Goal: Information Seeking & Learning: Compare options

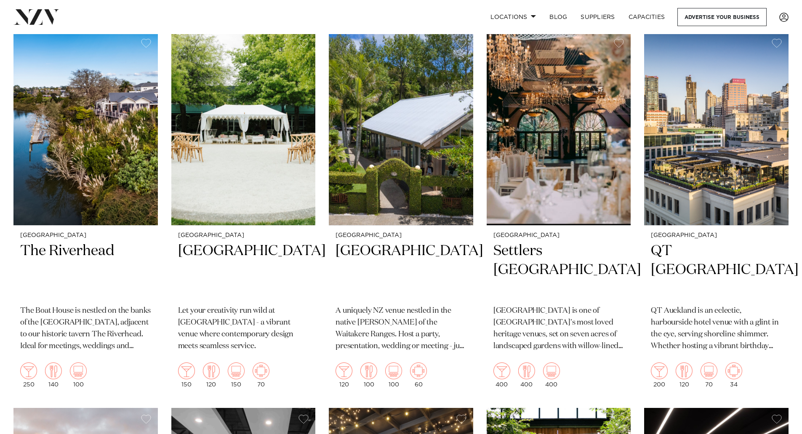
scroll to position [947, 0]
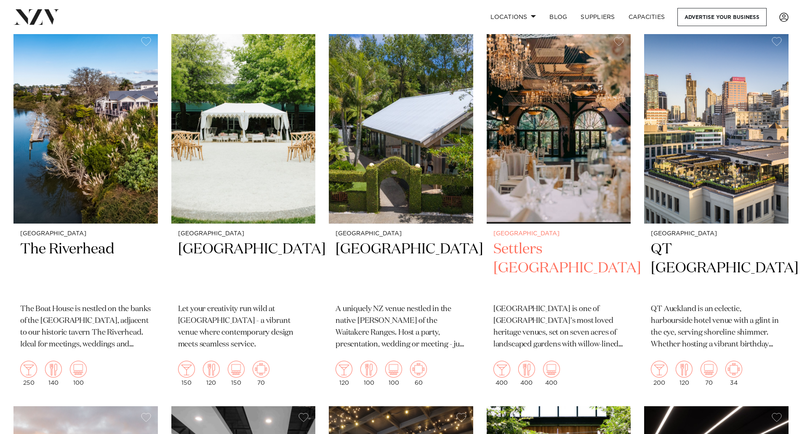
click at [527, 256] on h2 "Settlers [GEOGRAPHIC_DATA]" at bounding box center [558, 268] width 131 height 57
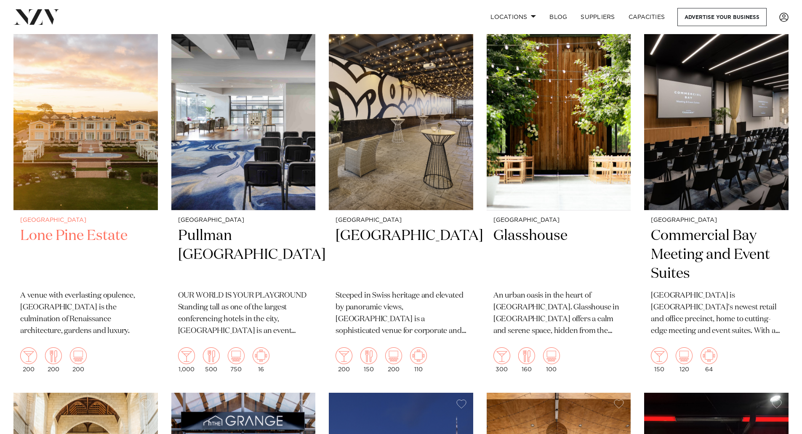
scroll to position [1337, 0]
click at [521, 230] on h2 "Glasshouse" at bounding box center [558, 254] width 131 height 57
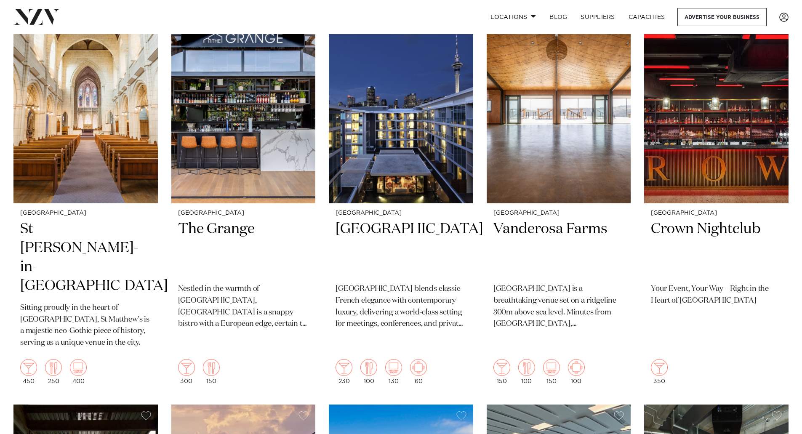
scroll to position [1720, 0]
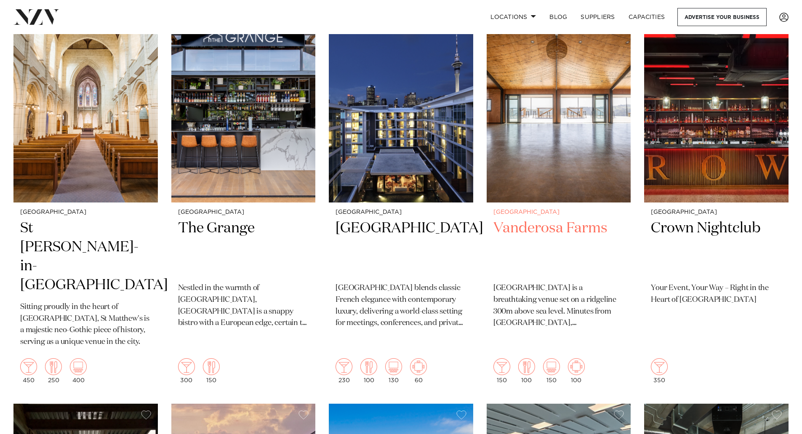
click at [533, 233] on h2 "Vanderosa Farms" at bounding box center [558, 247] width 131 height 57
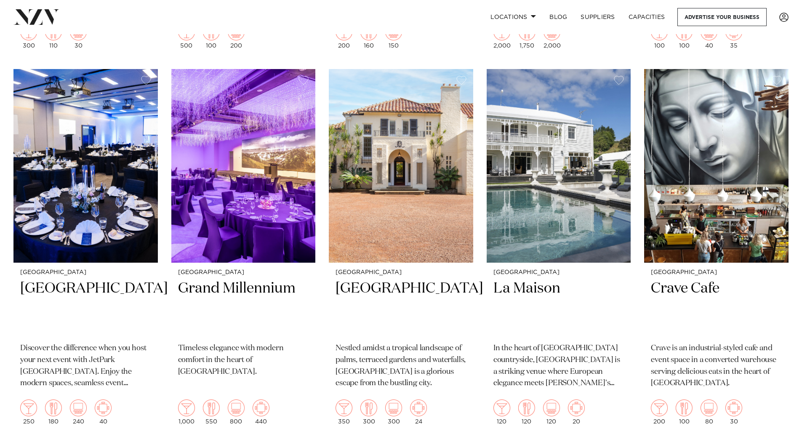
scroll to position [4310, 0]
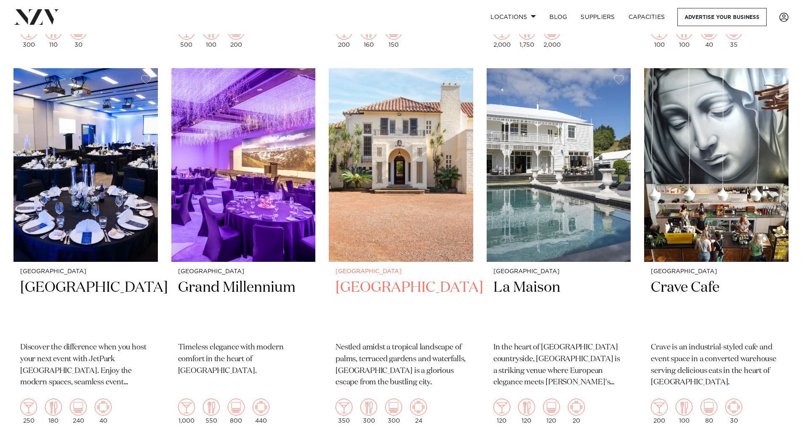
click at [357, 278] on h2 "Puketutu Island Estate" at bounding box center [400, 306] width 131 height 57
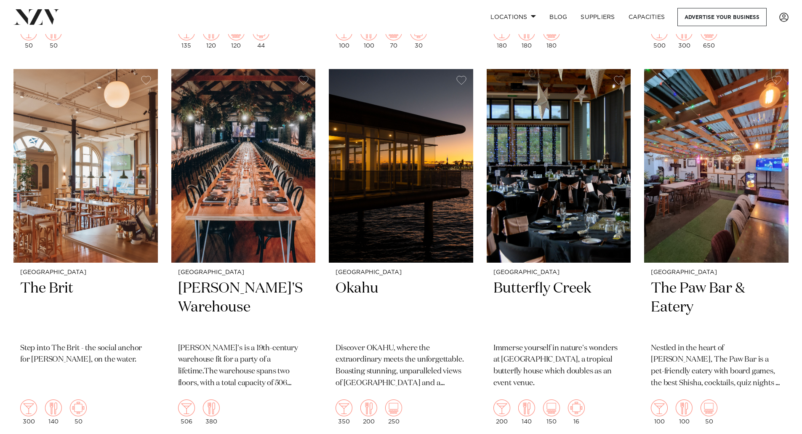
scroll to position [5062, 0]
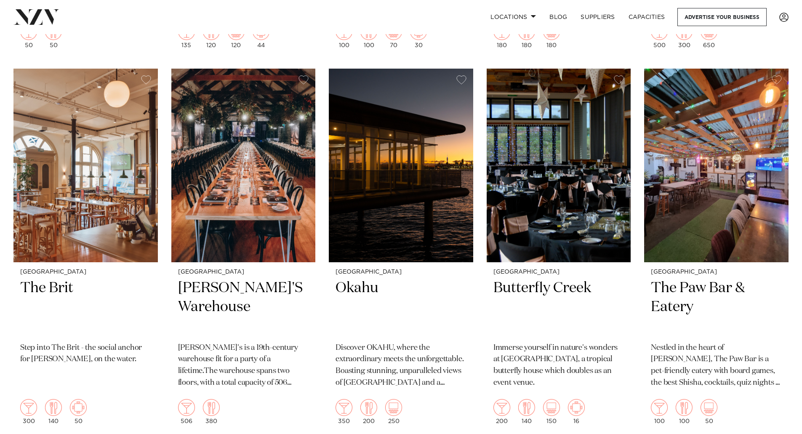
click at [400, 6] on nav "Locations Auckland Wellington Christchurch Queenstown Hamilton Northland Bay of…" at bounding box center [401, 17] width 802 height 34
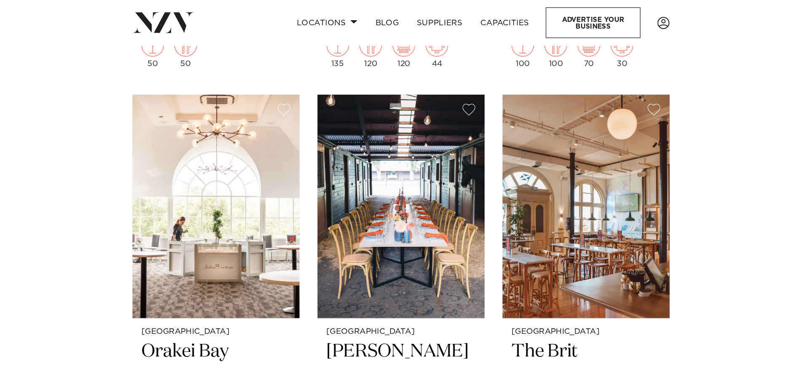
scroll to position [5053, 0]
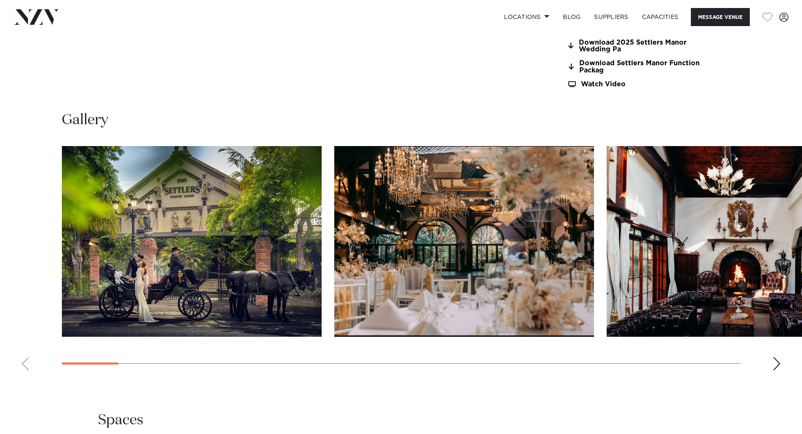
scroll to position [815, 0]
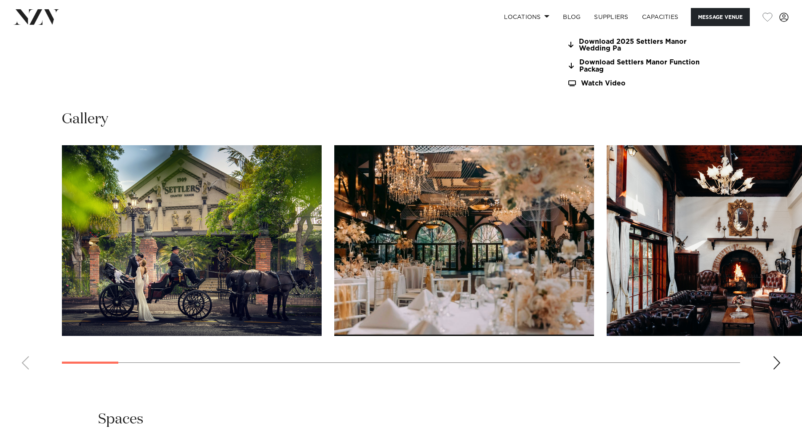
click at [775, 363] on div "Next slide" at bounding box center [776, 362] width 8 height 13
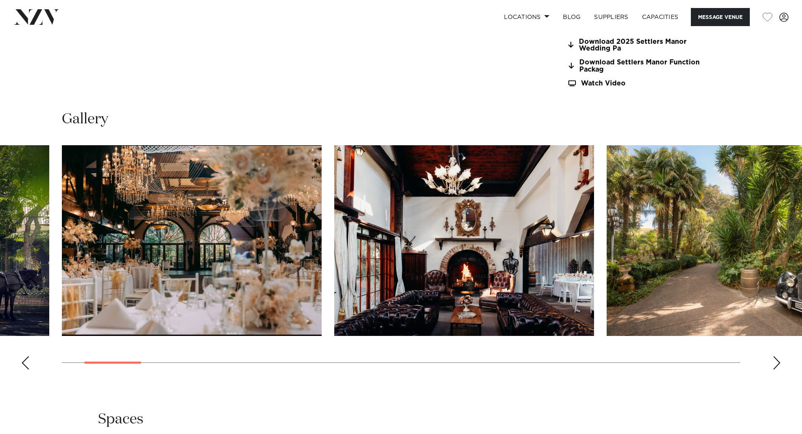
click at [775, 363] on div "Next slide" at bounding box center [776, 362] width 8 height 13
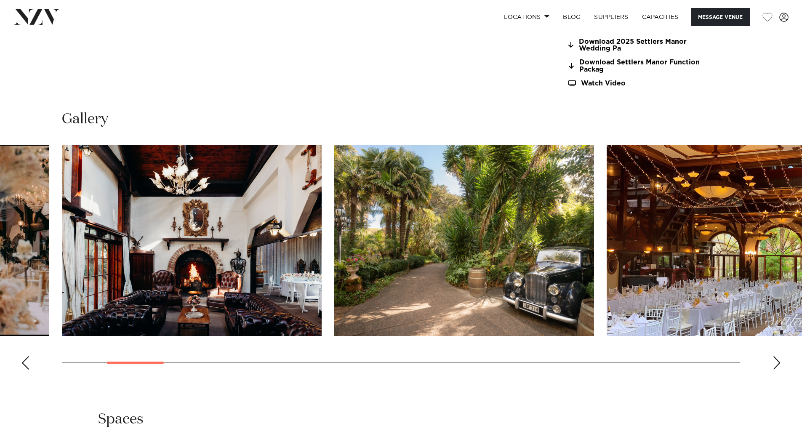
click at [775, 363] on div "Next slide" at bounding box center [776, 362] width 8 height 13
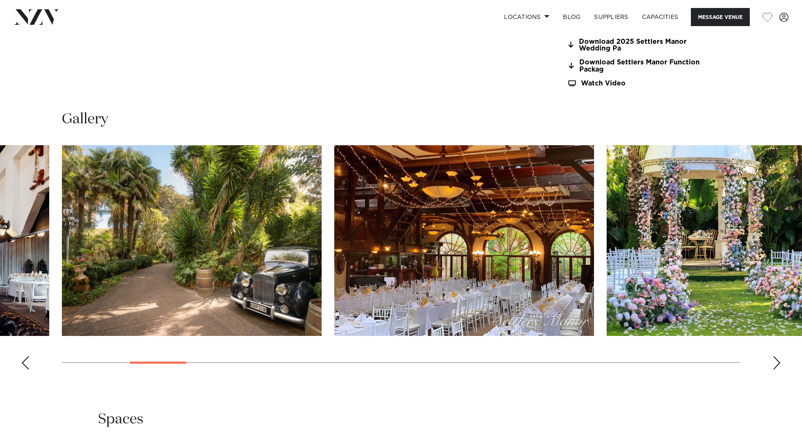
click at [775, 363] on div "Next slide" at bounding box center [776, 362] width 8 height 13
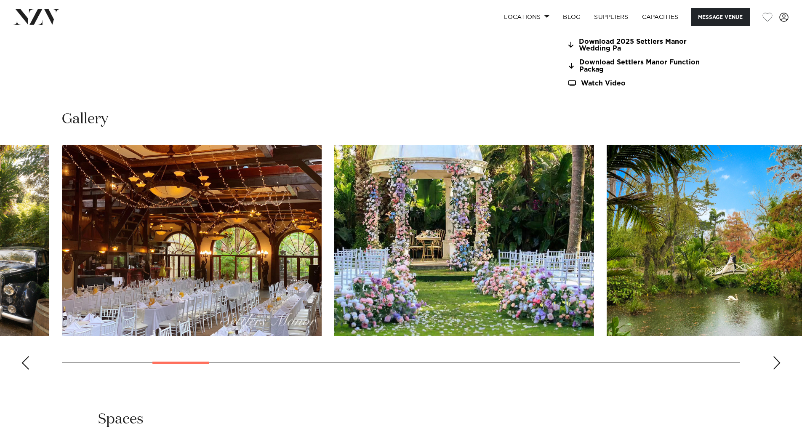
click at [775, 363] on div "Next slide" at bounding box center [776, 362] width 8 height 13
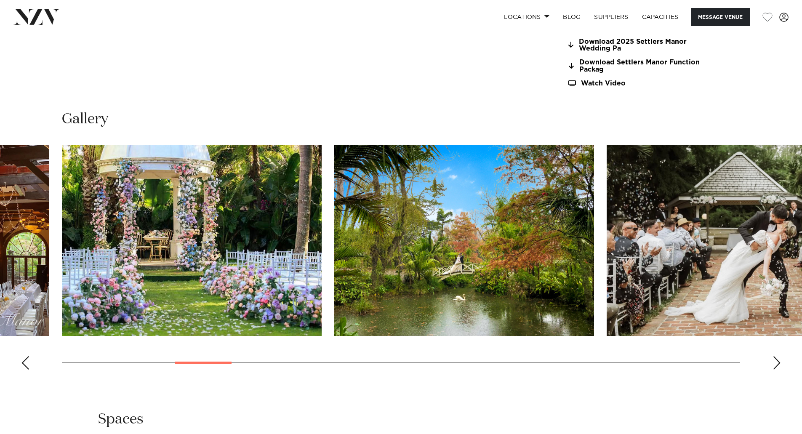
click at [775, 363] on div "Next slide" at bounding box center [776, 362] width 8 height 13
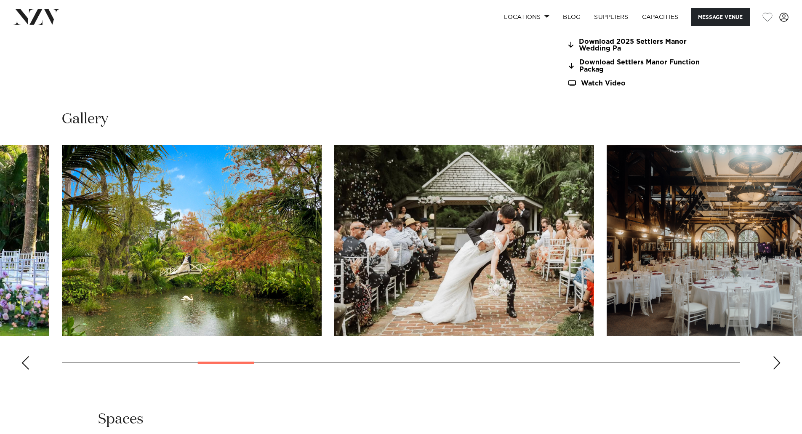
click at [775, 363] on div "Next slide" at bounding box center [776, 362] width 8 height 13
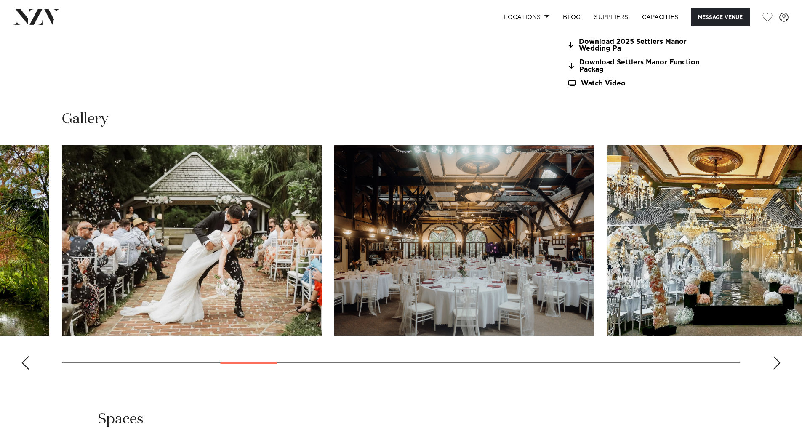
click at [775, 363] on div "Next slide" at bounding box center [776, 362] width 8 height 13
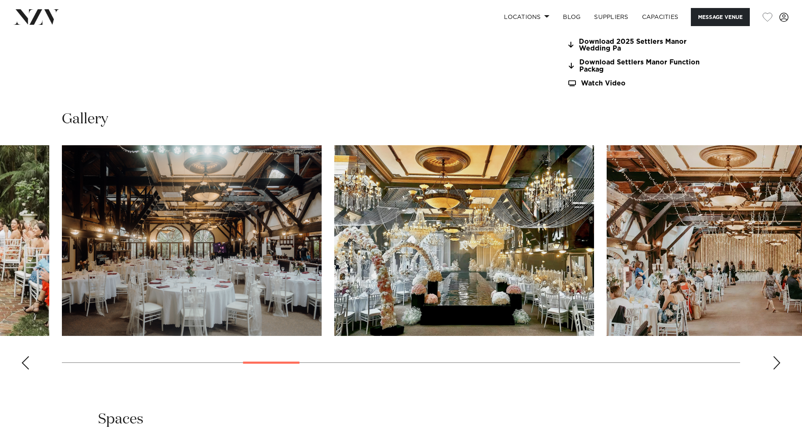
click at [775, 363] on div "Next slide" at bounding box center [776, 362] width 8 height 13
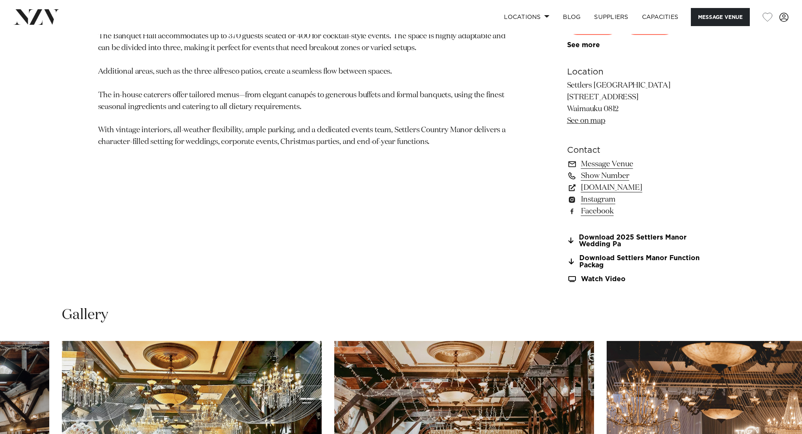
scroll to position [619, 0]
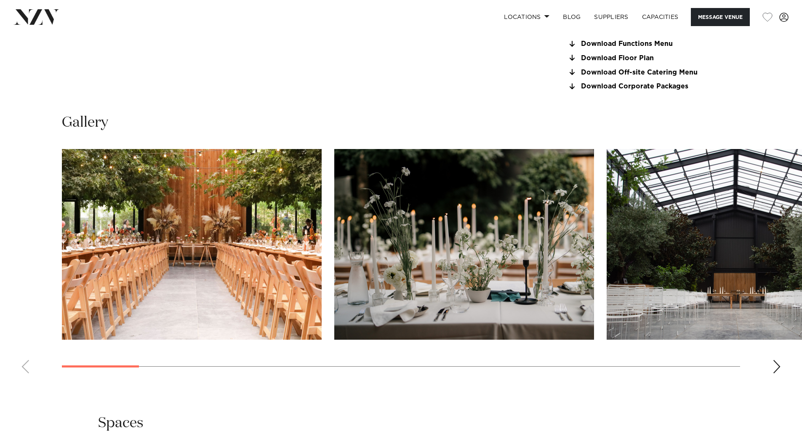
scroll to position [814, 0]
click at [774, 369] on div "Next slide" at bounding box center [776, 365] width 8 height 13
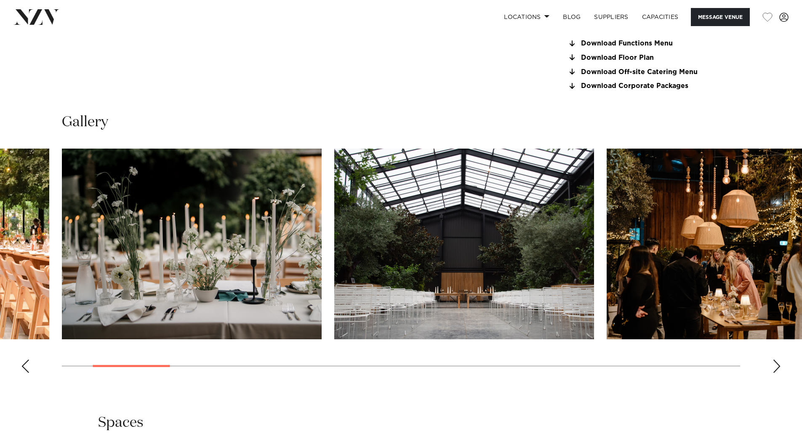
click at [774, 369] on div "Next slide" at bounding box center [776, 365] width 8 height 13
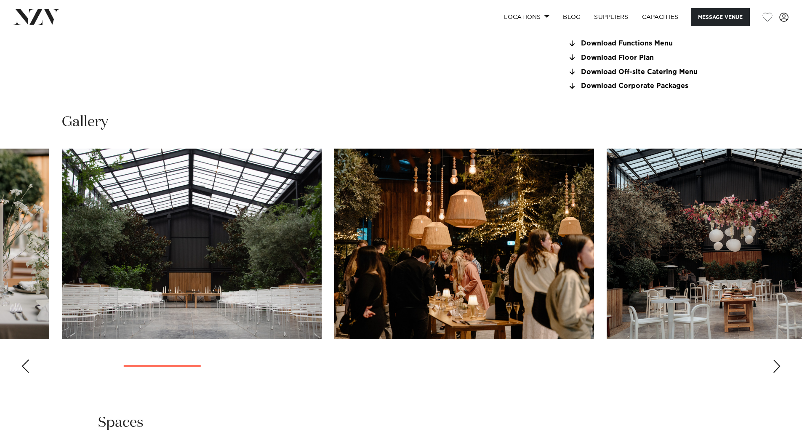
click at [774, 369] on div "Next slide" at bounding box center [776, 365] width 8 height 13
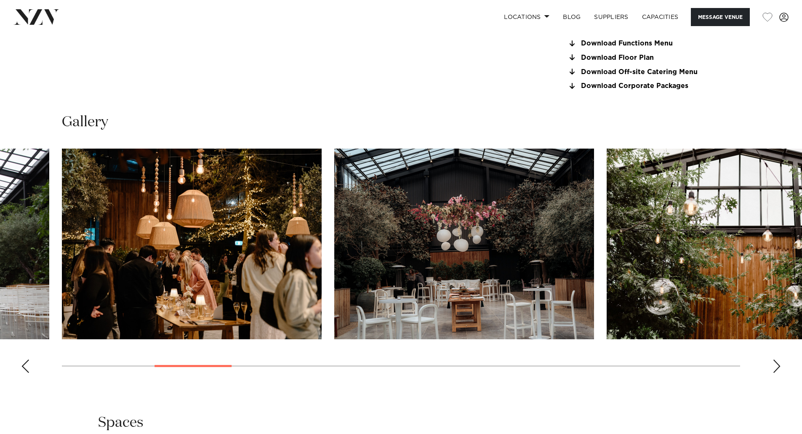
click at [774, 369] on div "Next slide" at bounding box center [776, 365] width 8 height 13
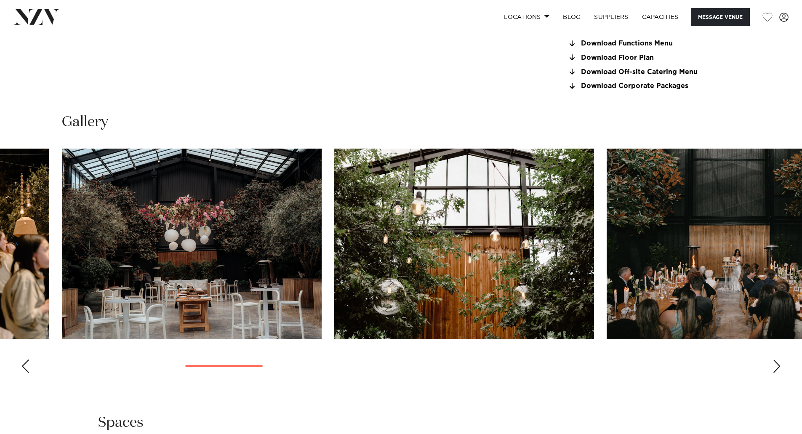
click at [774, 369] on div "Next slide" at bounding box center [776, 365] width 8 height 13
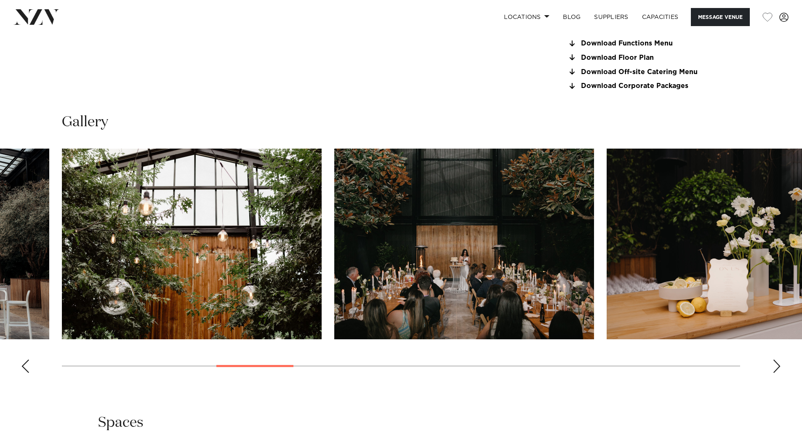
click at [774, 369] on div "Next slide" at bounding box center [776, 365] width 8 height 13
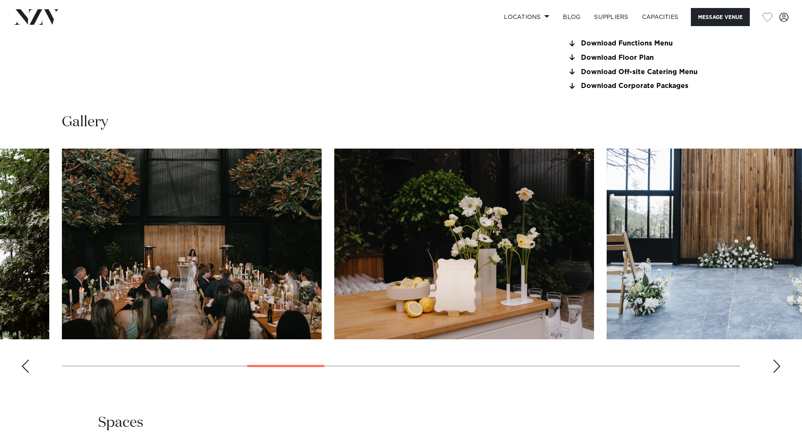
click at [774, 369] on div "Next slide" at bounding box center [776, 365] width 8 height 13
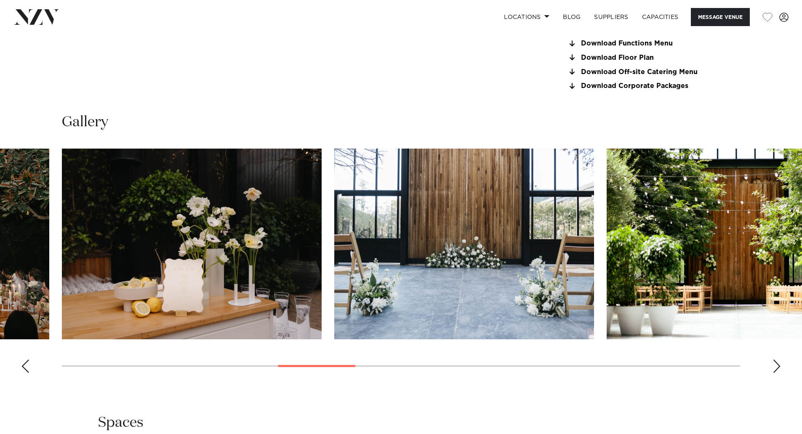
click at [774, 369] on div "Next slide" at bounding box center [776, 365] width 8 height 13
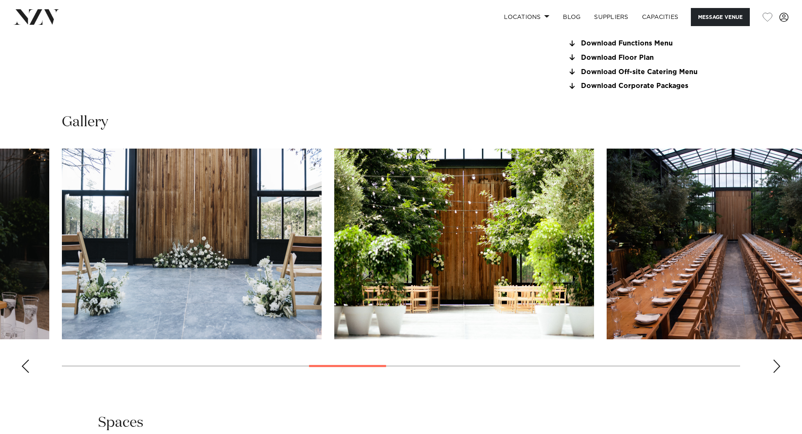
click at [774, 369] on div "Next slide" at bounding box center [776, 365] width 8 height 13
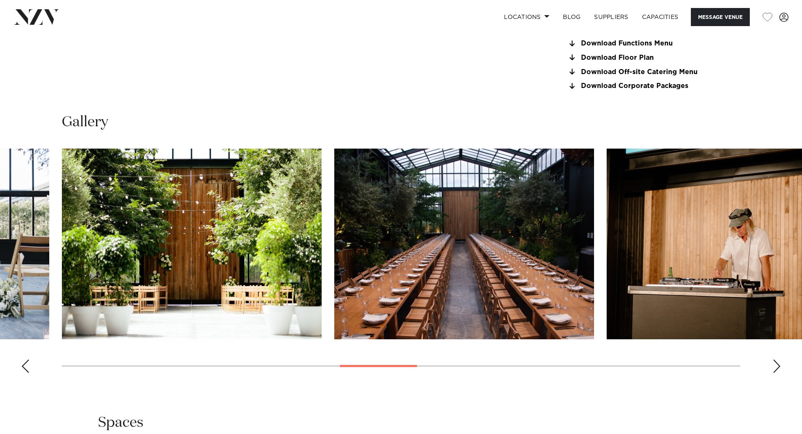
click at [774, 369] on div "Next slide" at bounding box center [776, 365] width 8 height 13
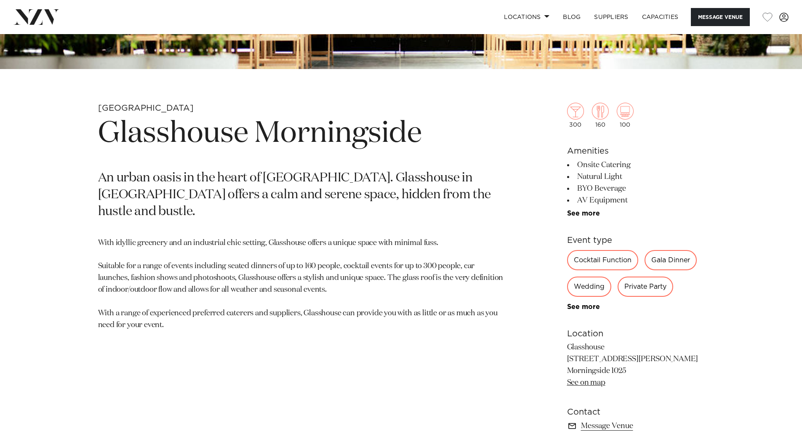
scroll to position [341, 0]
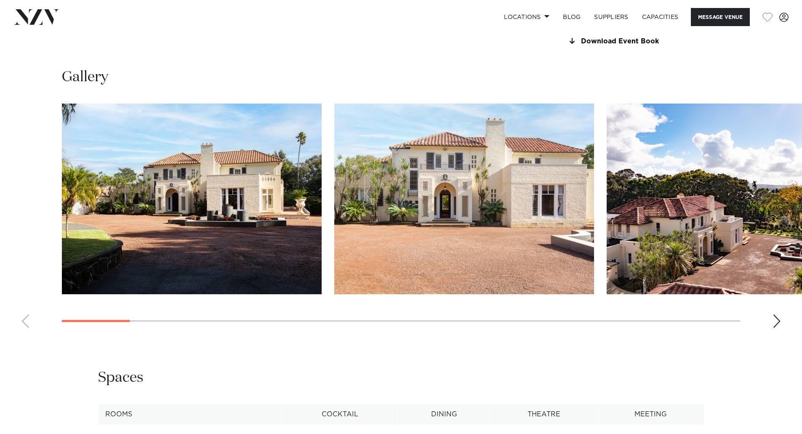
scroll to position [830, 0]
click at [773, 317] on div "Next slide" at bounding box center [776, 321] width 8 height 13
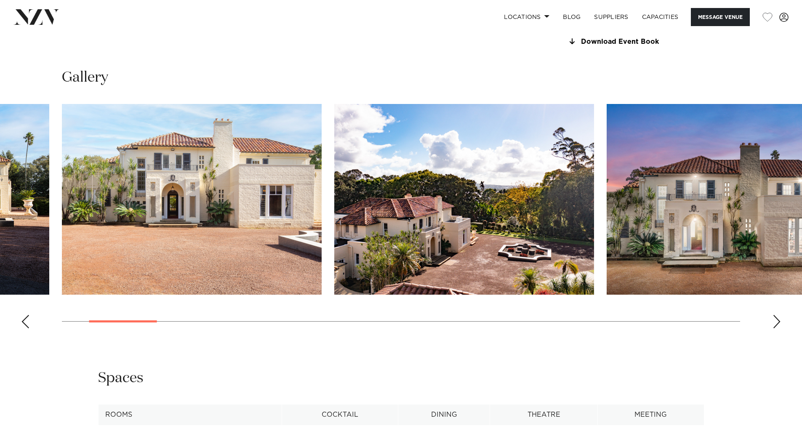
click at [773, 317] on div "Next slide" at bounding box center [776, 321] width 8 height 13
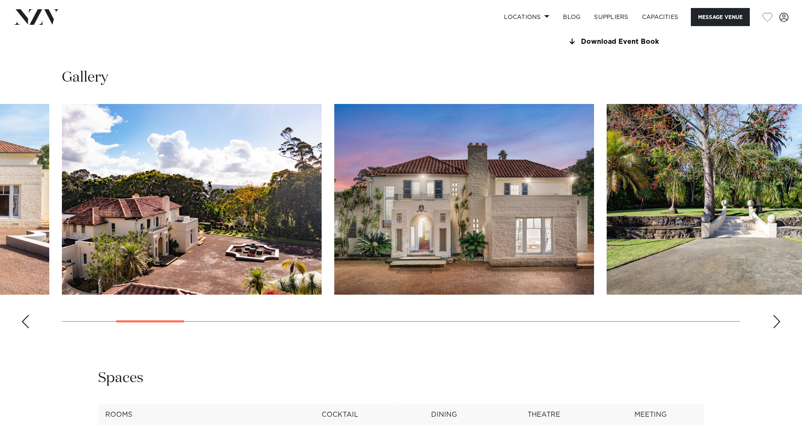
click at [773, 317] on div "Next slide" at bounding box center [776, 321] width 8 height 13
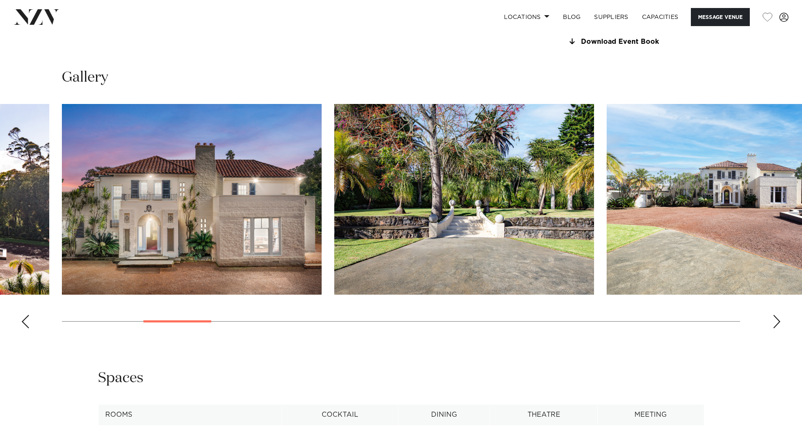
click at [773, 317] on div "Next slide" at bounding box center [776, 321] width 8 height 13
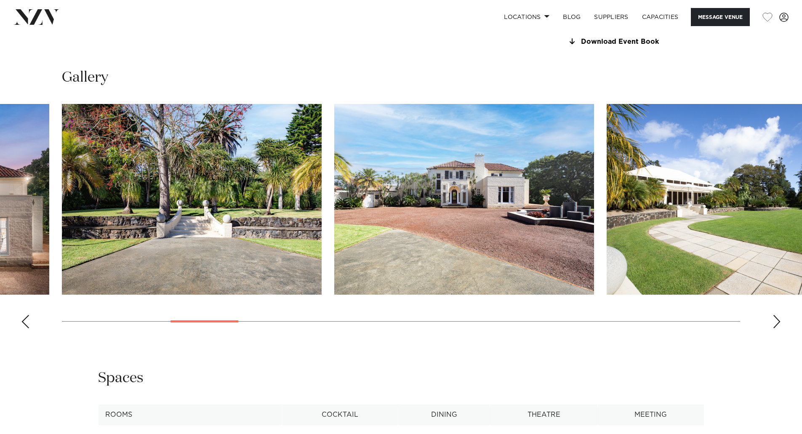
click at [773, 317] on div "Next slide" at bounding box center [776, 321] width 8 height 13
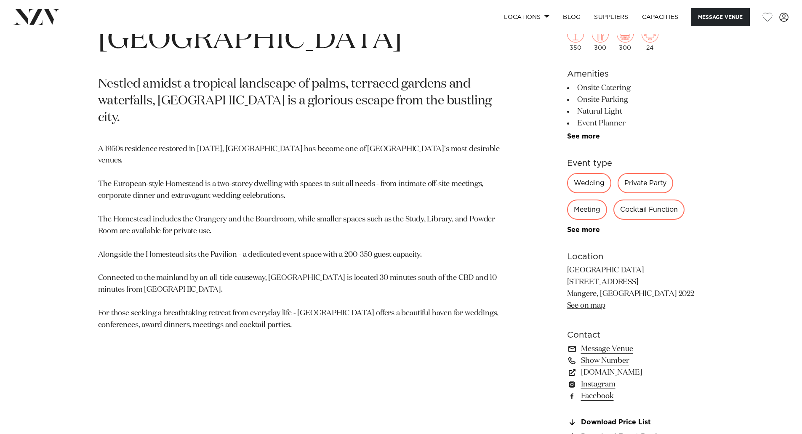
scroll to position [436, 0]
click at [645, 371] on link "www.puketutuislandestate.co.nz" at bounding box center [635, 371] width 137 height 12
click at [366, 122] on p "Nestled amidst a tropical landscape of palms, terraced gardens and waterfalls, …" at bounding box center [302, 100] width 409 height 51
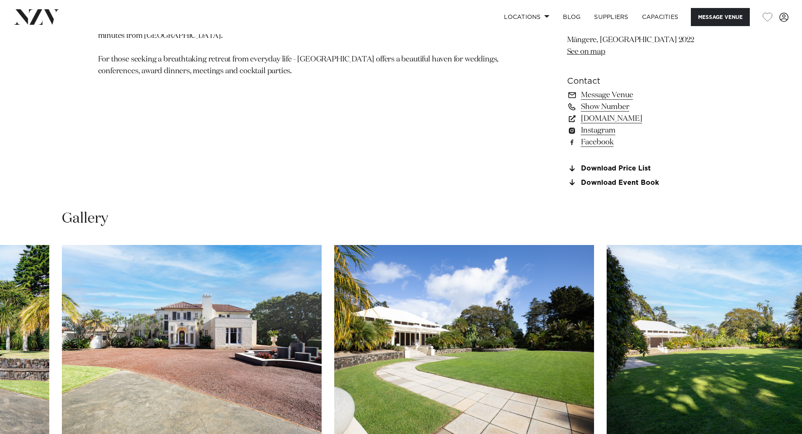
scroll to position [899, 0]
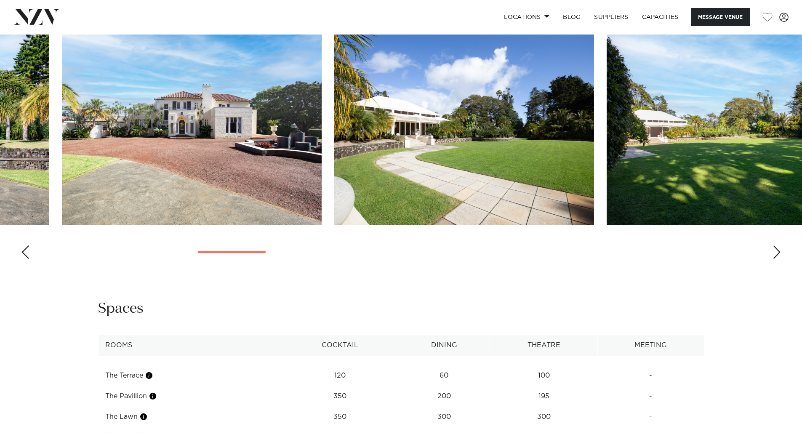
click at [778, 247] on div "Next slide" at bounding box center [776, 251] width 8 height 13
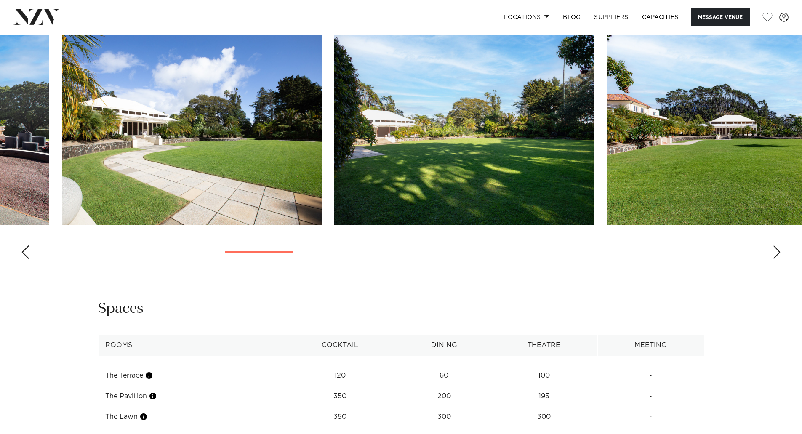
click at [778, 247] on div "Next slide" at bounding box center [776, 251] width 8 height 13
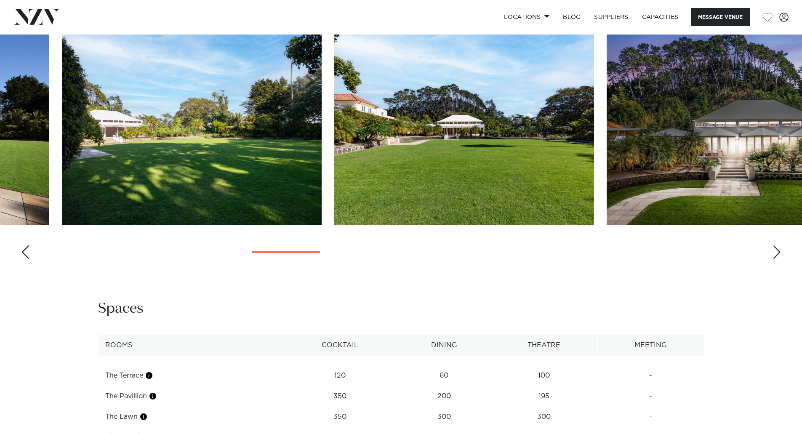
click at [778, 247] on div "Next slide" at bounding box center [776, 251] width 8 height 13
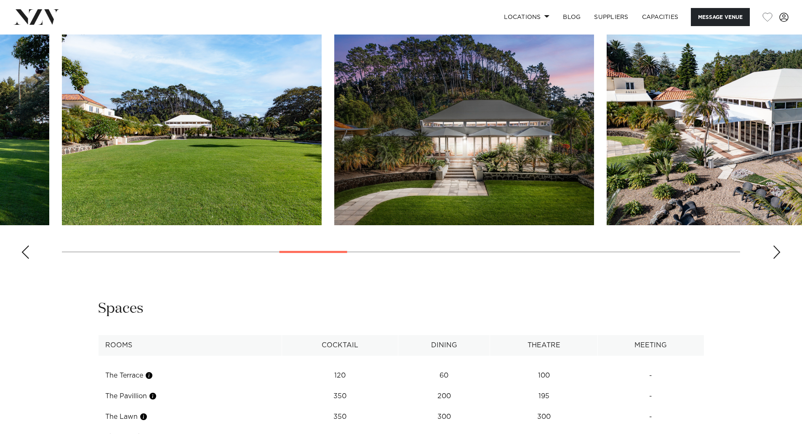
click at [778, 247] on div "Next slide" at bounding box center [776, 251] width 8 height 13
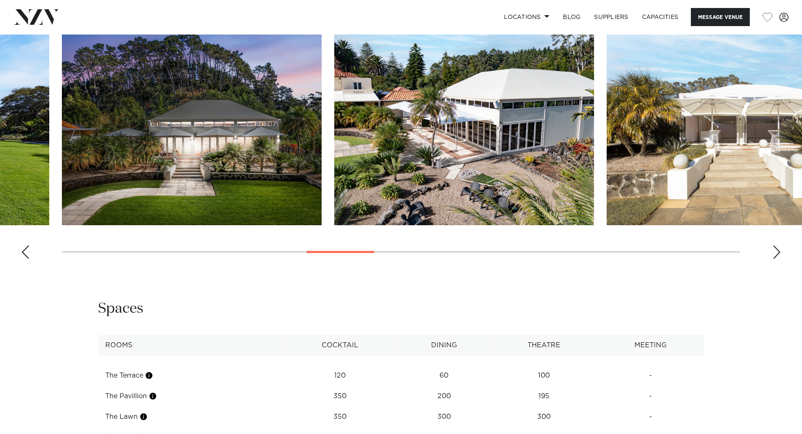
click at [778, 247] on div "Next slide" at bounding box center [776, 251] width 8 height 13
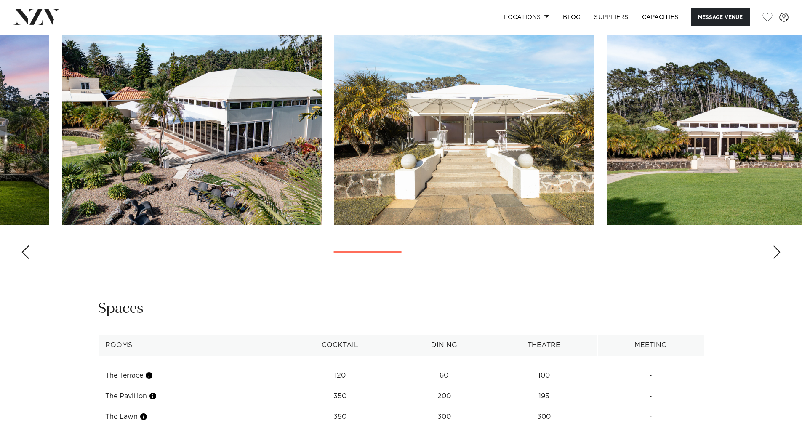
click at [778, 247] on div "Next slide" at bounding box center [776, 251] width 8 height 13
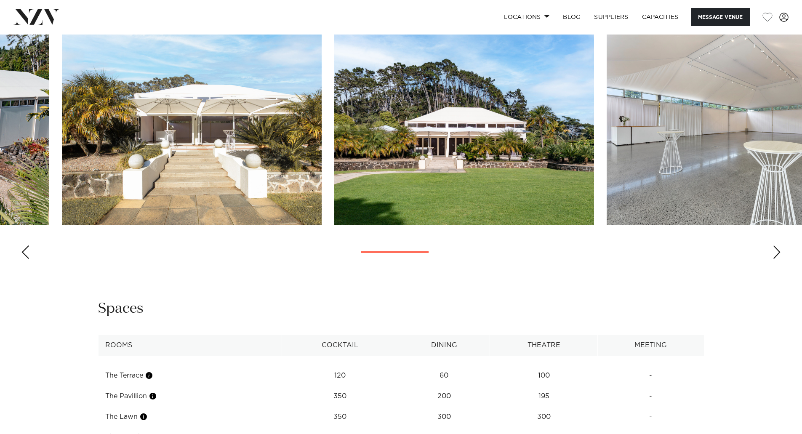
click at [778, 247] on div "Next slide" at bounding box center [776, 251] width 8 height 13
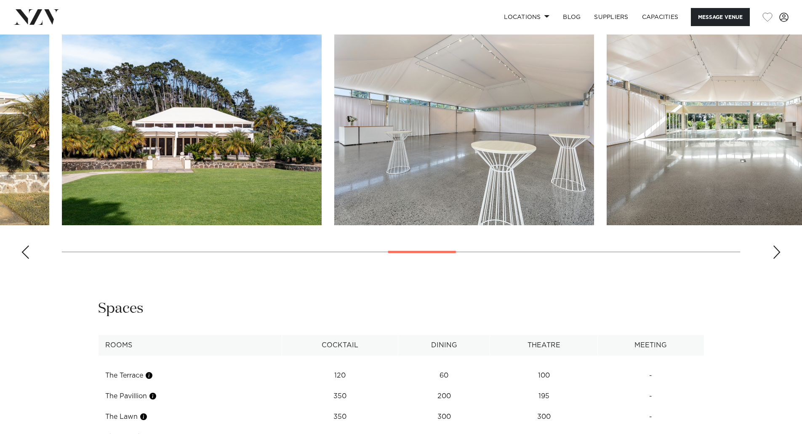
click at [778, 247] on div "Next slide" at bounding box center [776, 251] width 8 height 13
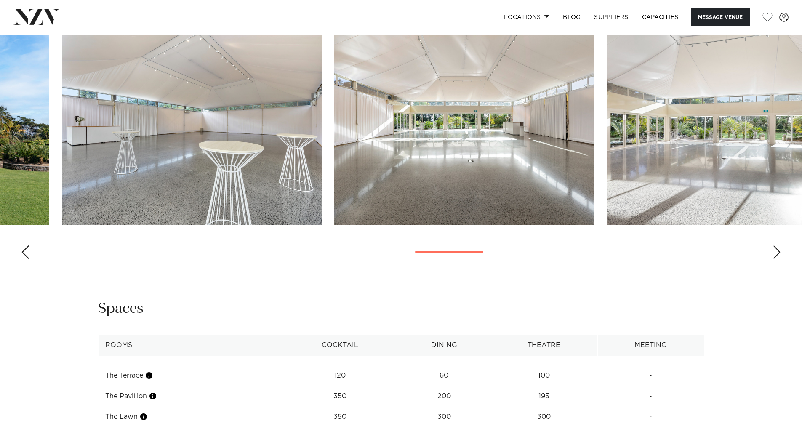
click at [778, 247] on div "Next slide" at bounding box center [776, 251] width 8 height 13
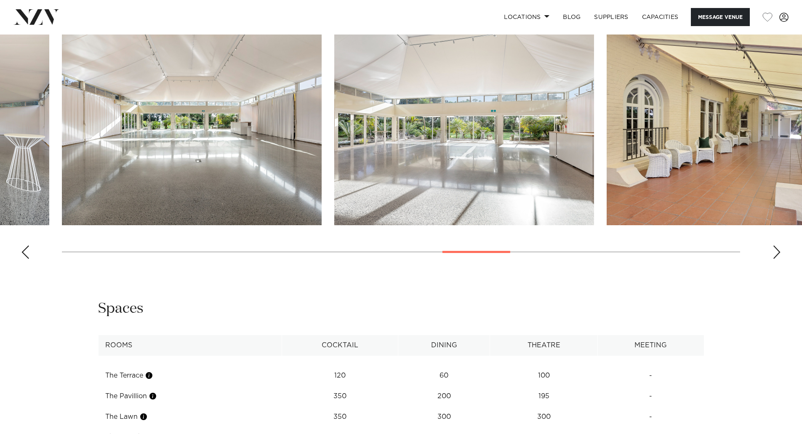
click at [778, 247] on div "Next slide" at bounding box center [776, 251] width 8 height 13
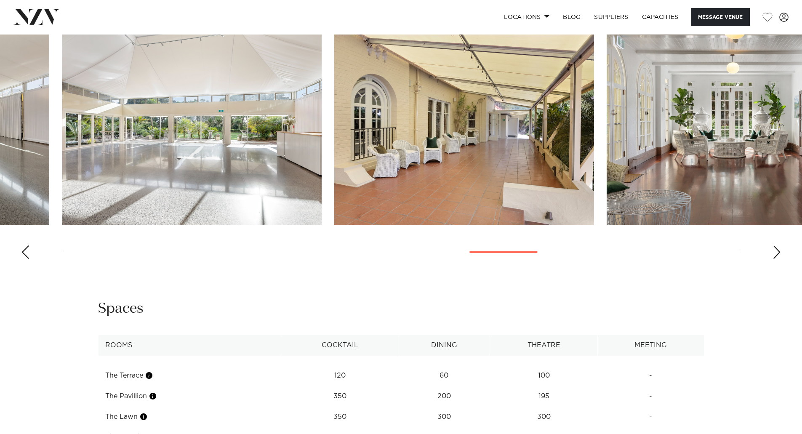
click at [778, 247] on div "Next slide" at bounding box center [776, 251] width 8 height 13
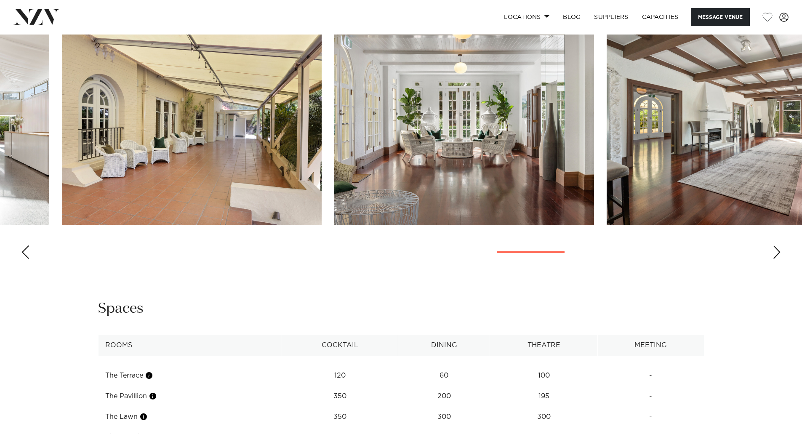
click at [778, 247] on div "Next slide" at bounding box center [776, 251] width 8 height 13
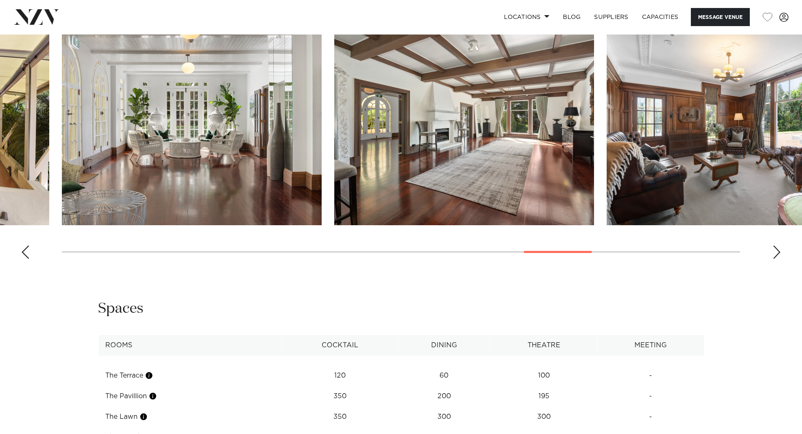
click at [778, 247] on div "Next slide" at bounding box center [776, 251] width 8 height 13
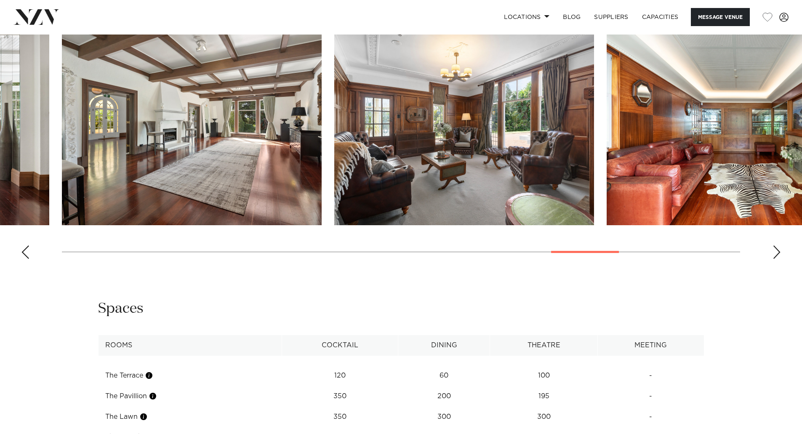
click at [778, 247] on div "Next slide" at bounding box center [776, 251] width 8 height 13
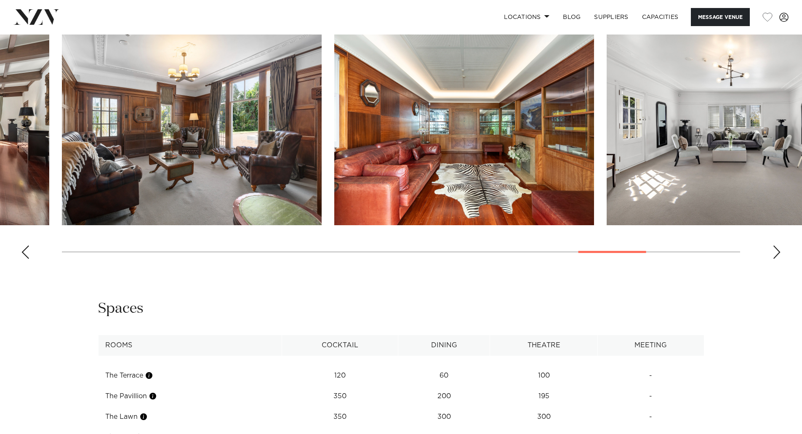
click at [778, 247] on div "Next slide" at bounding box center [776, 251] width 8 height 13
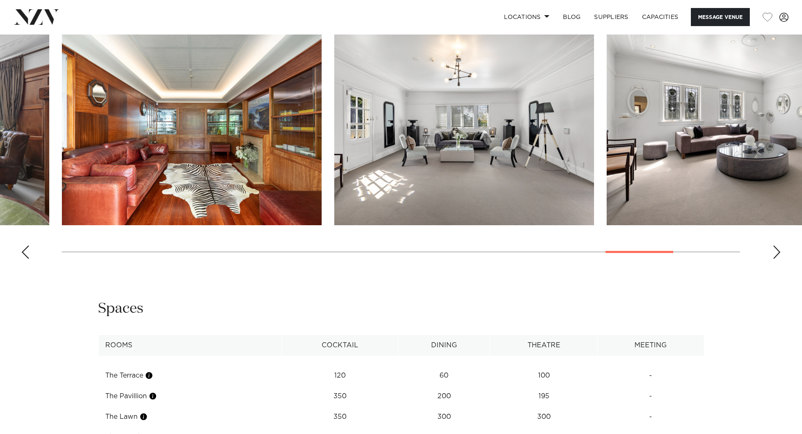
click at [778, 247] on div "Next slide" at bounding box center [776, 251] width 8 height 13
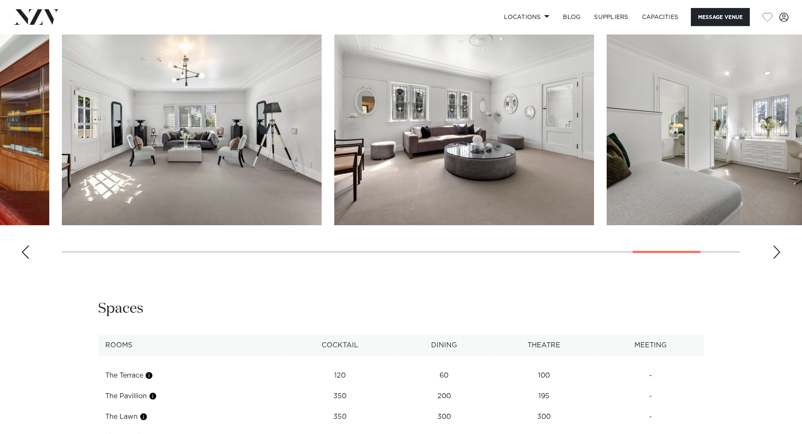
click at [778, 247] on div "Next slide" at bounding box center [776, 251] width 8 height 13
